Goal: Information Seeking & Learning: Learn about a topic

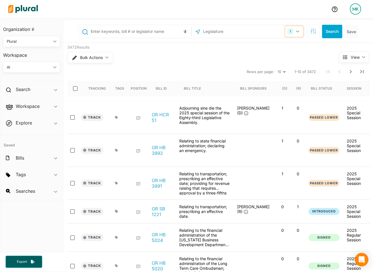
click at [296, 32] on button "1" at bounding box center [295, 31] width 18 height 11
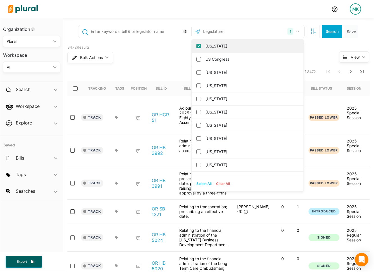
click at [217, 41] on div "[US_STATE]" at bounding box center [248, 46] width 112 height 13
click at [217, 44] on label "[US_STATE]" at bounding box center [252, 46] width 93 height 8
click at [201, 44] on input "[US_STATE]" at bounding box center [199, 46] width 5 height 5
click at [225, 33] on input "text" at bounding box center [233, 31] width 60 height 11
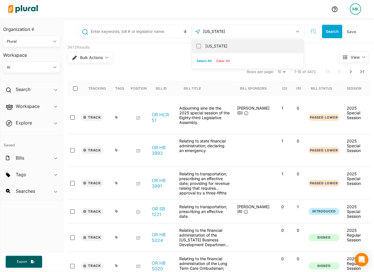
type input "[US_STATE]"
click at [220, 44] on label "[US_STATE]" at bounding box center [252, 46] width 93 height 8
click at [201, 44] on input "[US_STATE]" at bounding box center [199, 46] width 5 height 5
checkbox input "true"
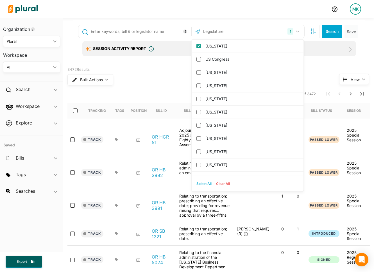
click at [142, 35] on input "text" at bounding box center [140, 31] width 100 height 11
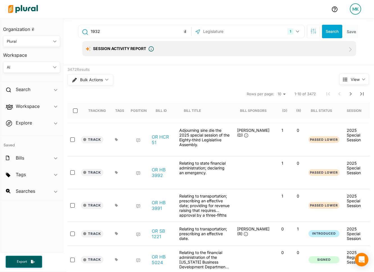
type input "1932"
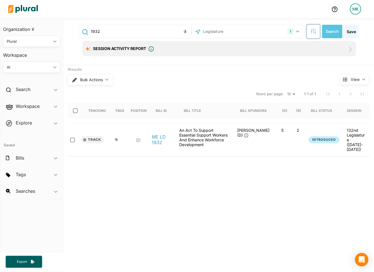
click at [314, 32] on icon "button" at bounding box center [314, 32] width 0 height 4
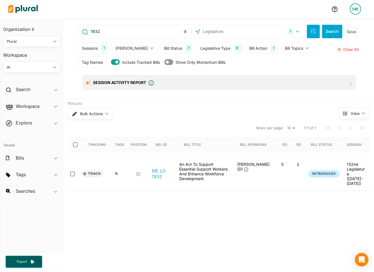
click at [102, 50] on div "1" at bounding box center [104, 47] width 6 height 7
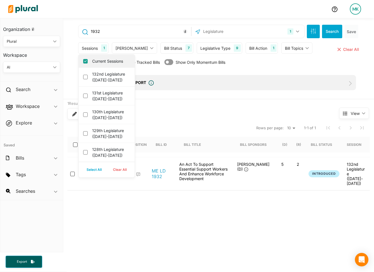
click at [108, 64] on div "Current Sessions" at bounding box center [107, 61] width 56 height 13
click at [108, 61] on label "Current Sessions" at bounding box center [110, 61] width 37 height 6
click at [88, 61] on input "Current Sessions" at bounding box center [85, 61] width 5 height 5
checkbox input "false"
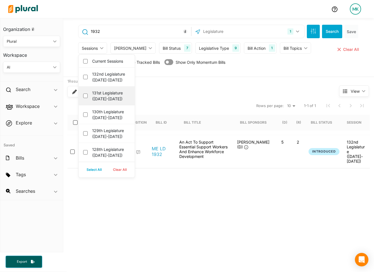
click at [108, 99] on label "131st Legislature ([DATE]-[DATE])" at bounding box center [110, 96] width 37 height 12
click at [88, 98] on \(2023-2024\) "131st Legislature ([DATE]-[DATE])" at bounding box center [85, 96] width 5 height 5
checkbox \(2023-2024\) "true"
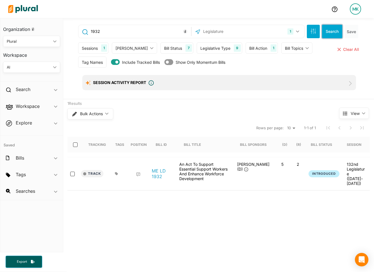
click at [332, 30] on button "Search" at bounding box center [332, 32] width 20 height 14
click at [156, 170] on link "ME LD 1932" at bounding box center [162, 173] width 21 height 11
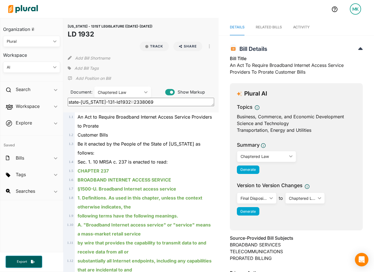
click at [122, 89] on div "Chaptered Law" at bounding box center [120, 92] width 44 height 6
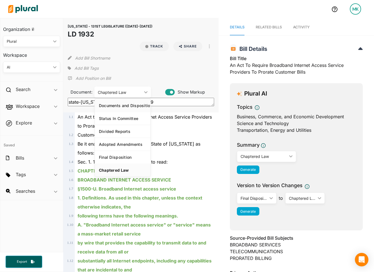
click at [122, 99] on link "Documents and Disposition" at bounding box center [123, 105] width 56 height 13
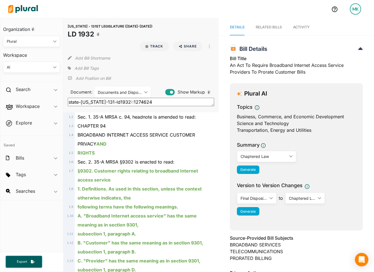
click at [118, 89] on div "Documents and Disposition" at bounding box center [120, 92] width 44 height 6
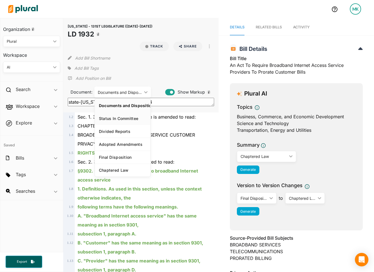
click at [118, 116] on div "Status In Committee" at bounding box center [123, 118] width 48 height 5
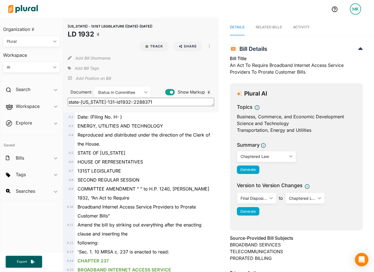
click at [109, 87] on div "Status In Committee ic_keyboard_arrow_down" at bounding box center [123, 92] width 57 height 11
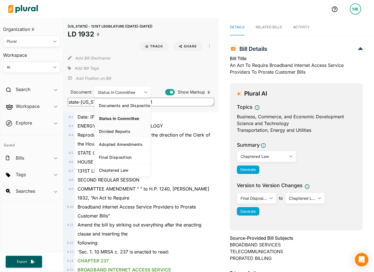
click at [114, 129] on div "Divided Reports" at bounding box center [123, 131] width 48 height 5
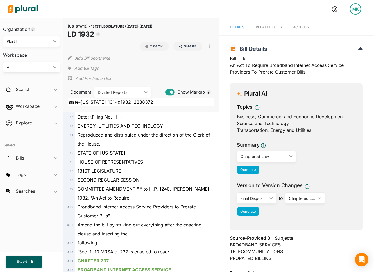
click at [116, 89] on div "Divided Reports" at bounding box center [120, 92] width 44 height 6
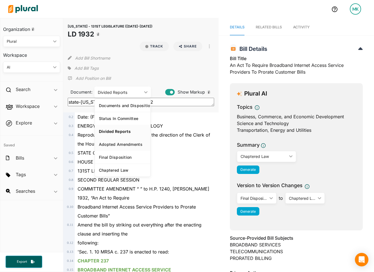
click at [117, 142] on div "Adopted Amendments" at bounding box center [123, 144] width 48 height 5
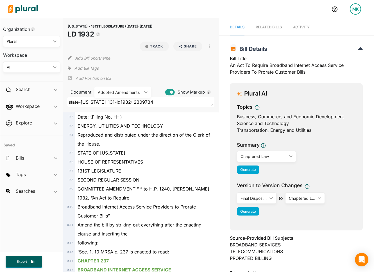
click at [130, 89] on div "Adopted Amendments" at bounding box center [120, 92] width 44 height 6
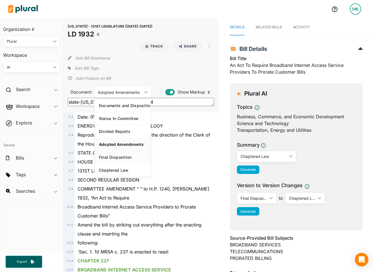
click at [123, 151] on link "Final Disposition" at bounding box center [123, 157] width 56 height 13
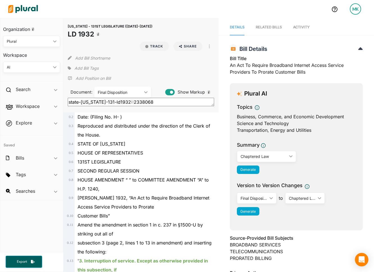
click at [119, 89] on div "Final Disposition" at bounding box center [120, 92] width 44 height 6
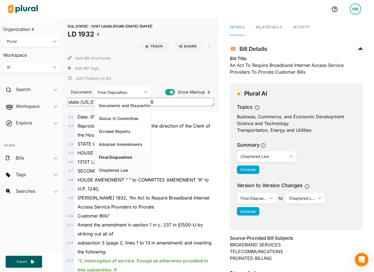
click at [116, 168] on div "Chaptered Law" at bounding box center [123, 170] width 48 height 5
type textarea "state-[US_STATE]-131-ld1932::2338069"
